Goal: Navigation & Orientation: Find specific page/section

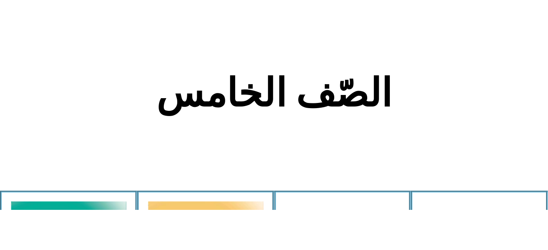
scroll to position [185, 0]
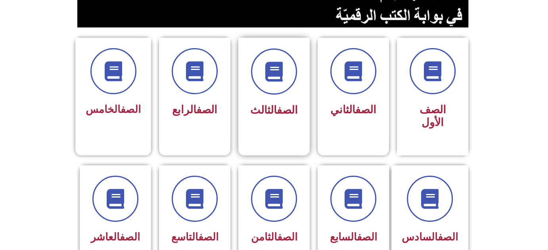
scroll to position [185, 0]
click at [210, 71] on span at bounding box center [194, 71] width 51 height 51
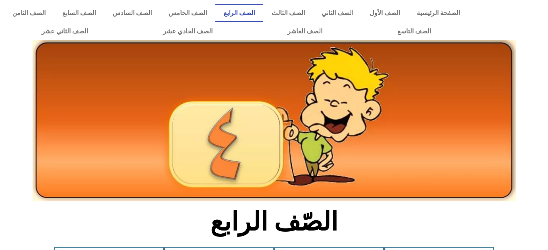
scroll to position [185, 0]
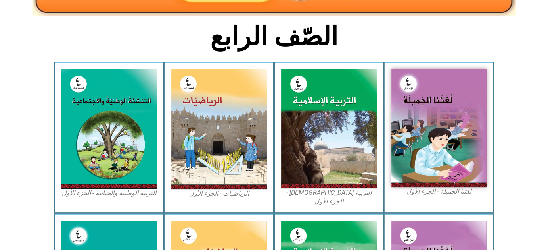
drag, startPoint x: 0, startPoint y: 0, endPoint x: 526, endPoint y: 147, distance: 546.1
click at [531, 147] on section "لغتنا الجميلة - الجزء الأول​ التربية الإسلامية - الجزء الأول الرياضيات - الجزء …" at bounding box center [274, 137] width 548 height 151
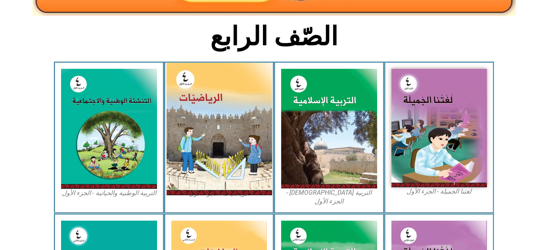
click at [227, 103] on img at bounding box center [219, 129] width 106 height 132
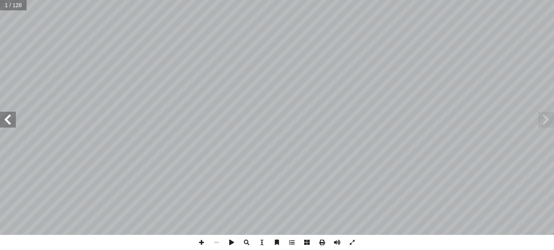
click at [8, 119] on span at bounding box center [8, 120] width 16 height 16
click at [546, 125] on span at bounding box center [547, 120] width 16 height 16
click at [10, 123] on span at bounding box center [8, 120] width 16 height 16
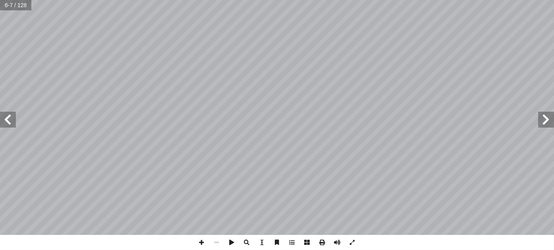
click at [10, 123] on span at bounding box center [8, 120] width 16 height 16
